Goal: Participate in discussion

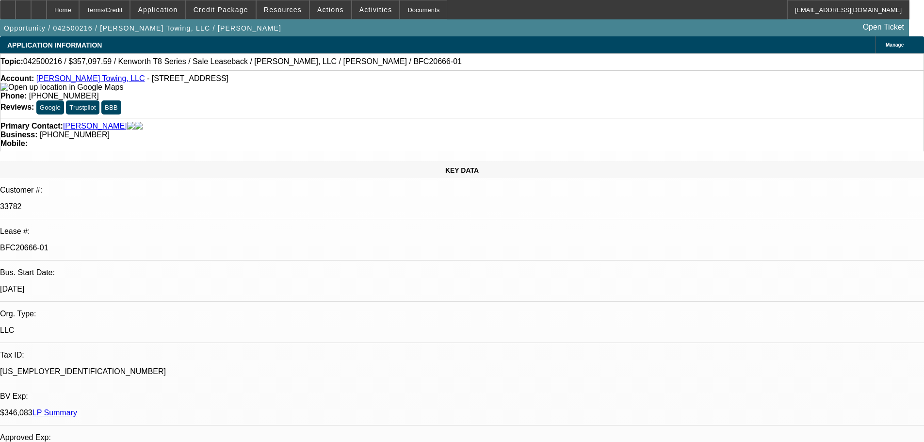
select select "0"
select select "2"
select select "0"
select select "6"
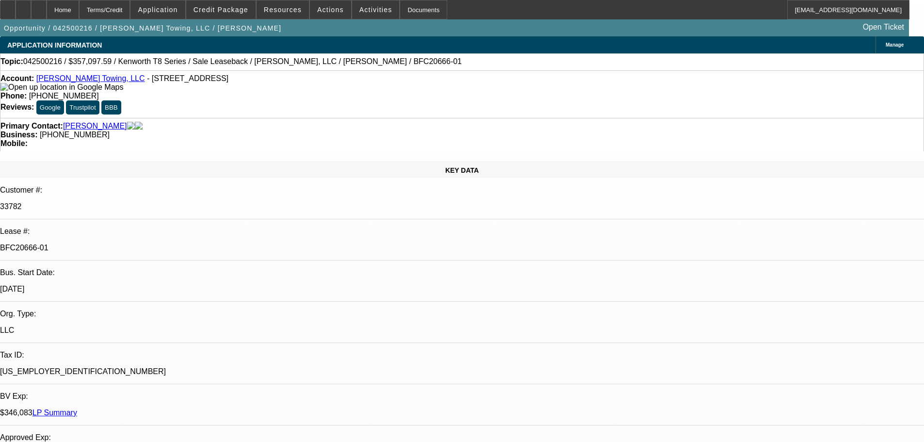
select select "0"
select select "2"
select select "0"
select select "6"
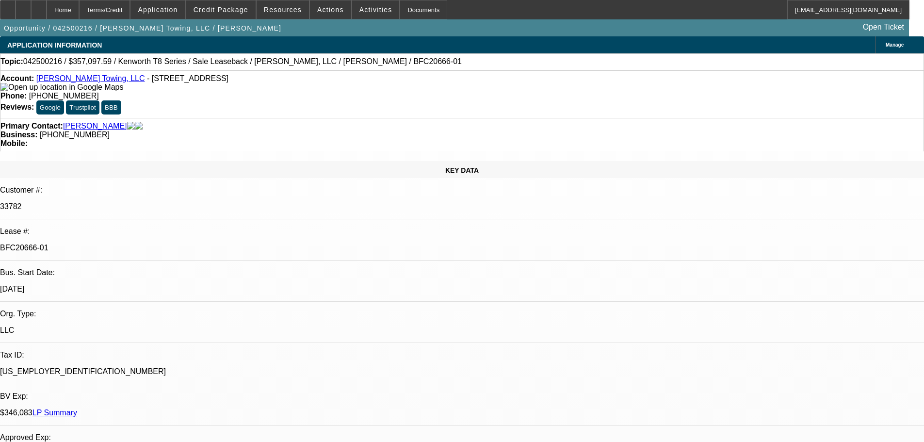
select select "0"
select select "2"
select select "0"
select select "6"
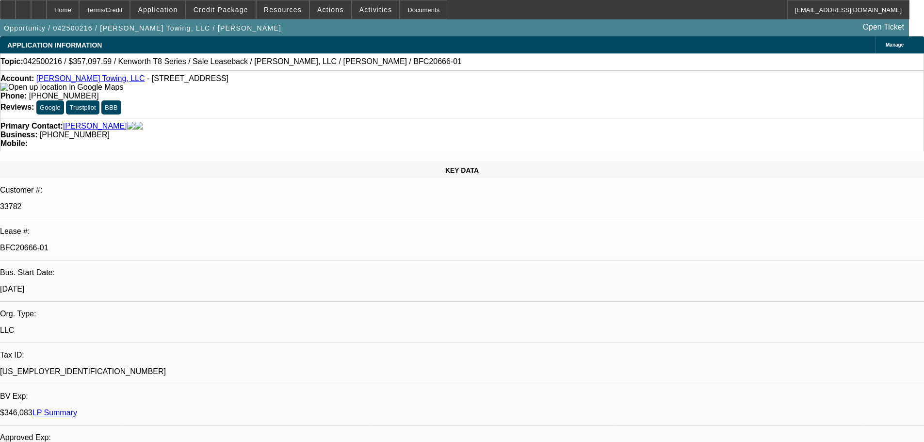
select select "0"
select select "2"
select select "0"
select select "6"
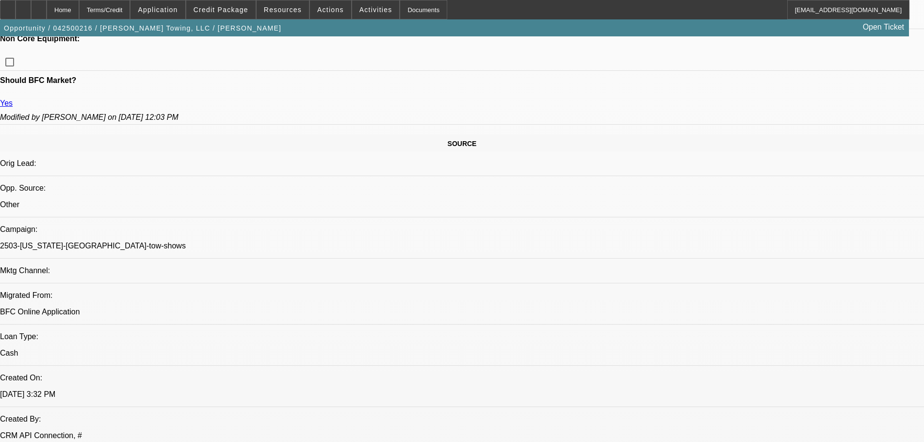
scroll to position [728, 0]
